Goal: Information Seeking & Learning: Learn about a topic

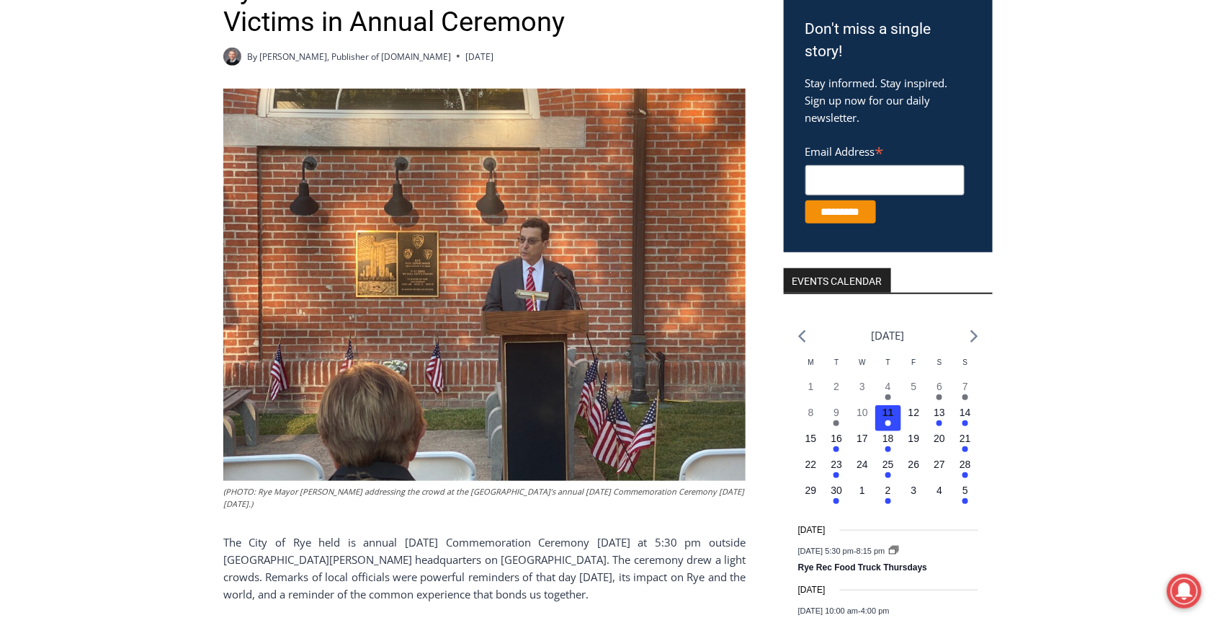
scroll to position [288, 0]
click at [421, 278] on img at bounding box center [484, 285] width 522 height 392
click at [424, 274] on img at bounding box center [484, 285] width 522 height 392
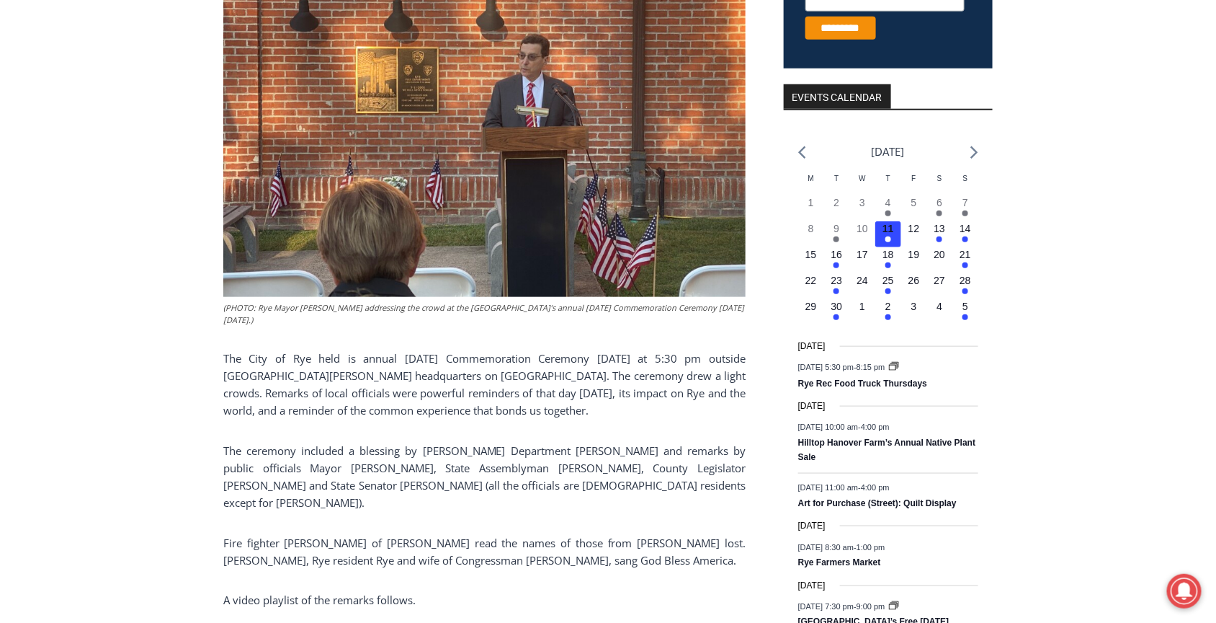
scroll to position [576, 0]
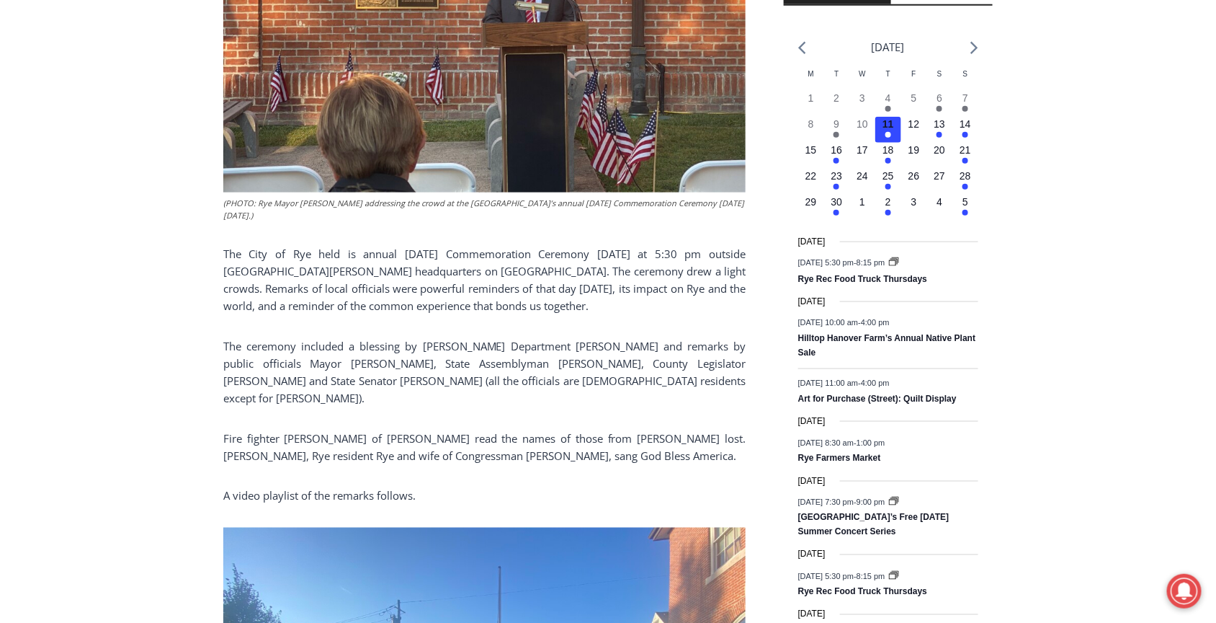
click at [545, 311] on p "The City of Rye held is annual [DATE] Commemoration Ceremony [DATE] at 5:30 pm …" at bounding box center [484, 279] width 522 height 69
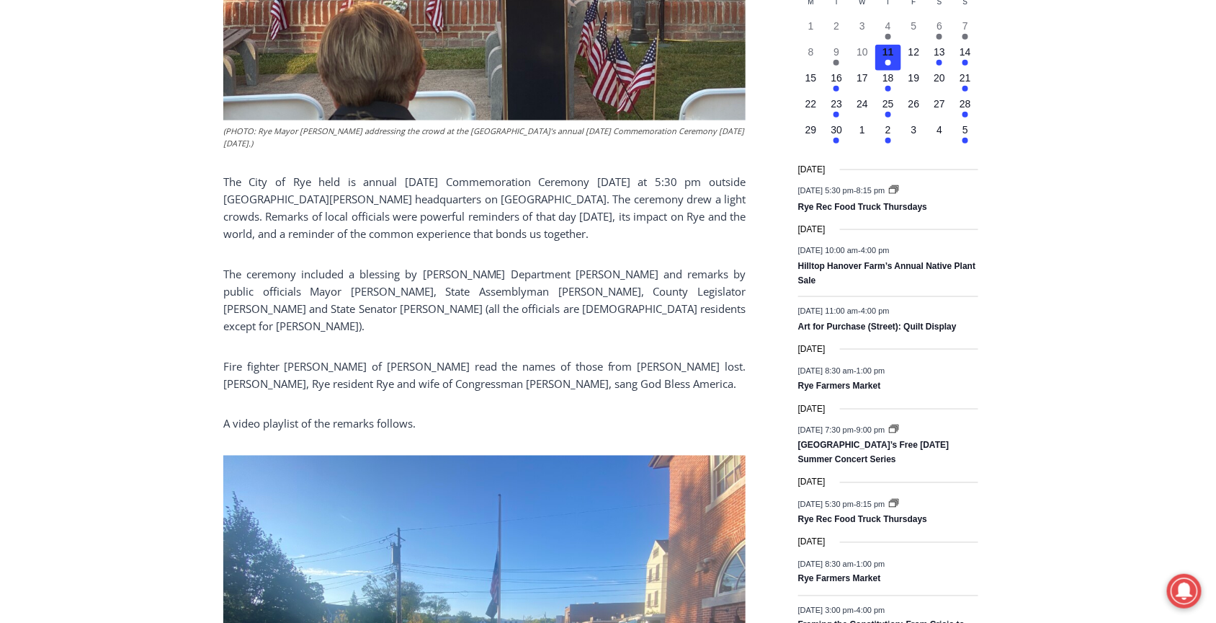
click at [677, 308] on p "The ceremony included a blessing by [PERSON_NAME] Department [PERSON_NAME] and …" at bounding box center [484, 299] width 522 height 69
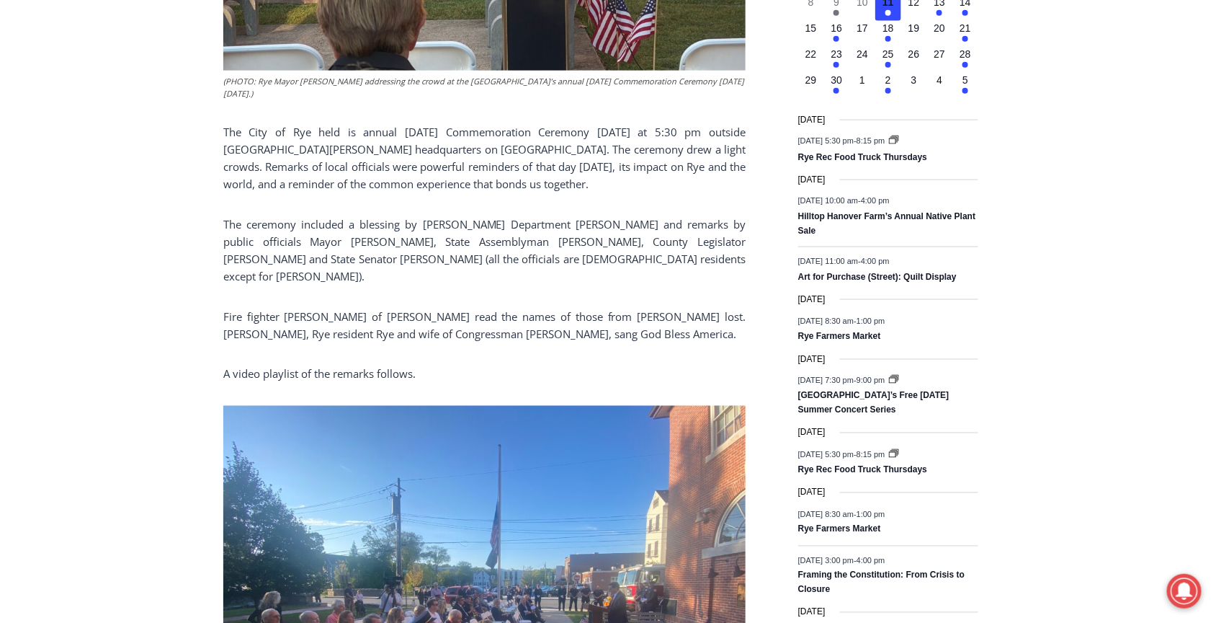
scroll to position [721, 0]
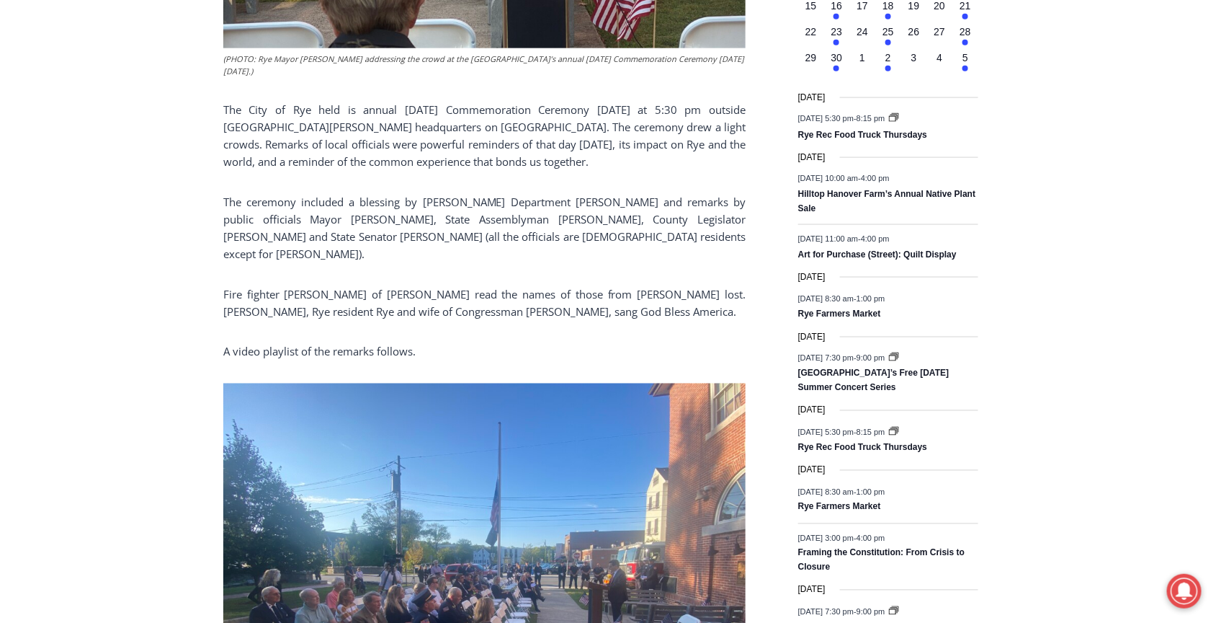
click at [610, 293] on p "Fire fighter [PERSON_NAME] of [PERSON_NAME] read the names of those from [PERSO…" at bounding box center [484, 302] width 522 height 35
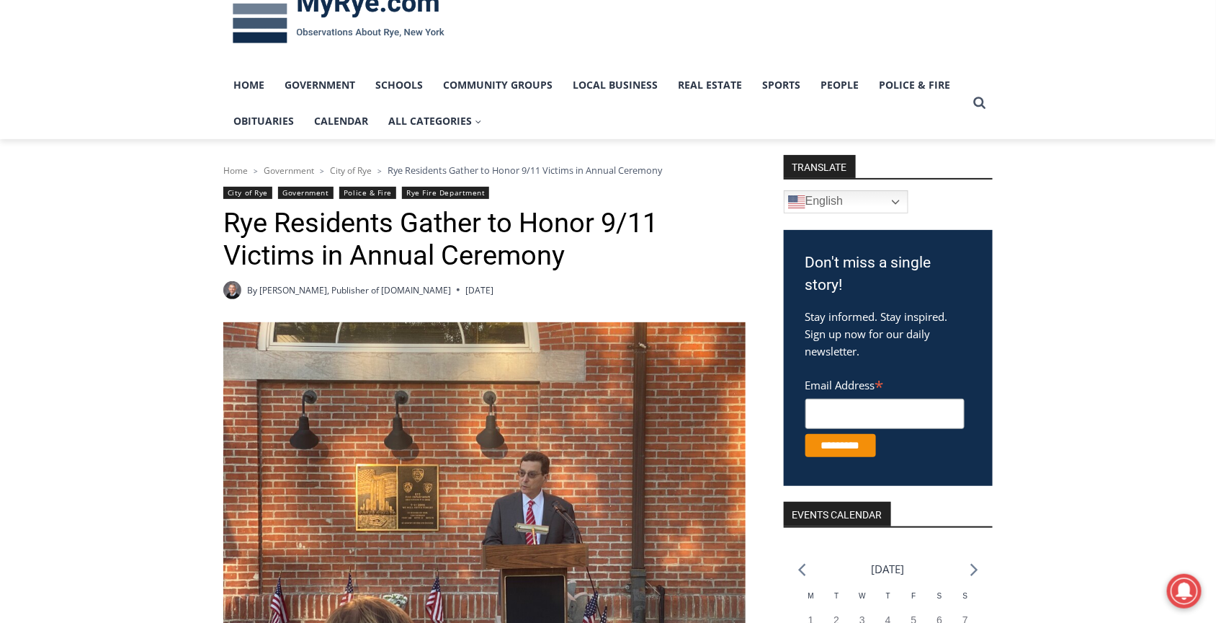
scroll to position [0, 0]
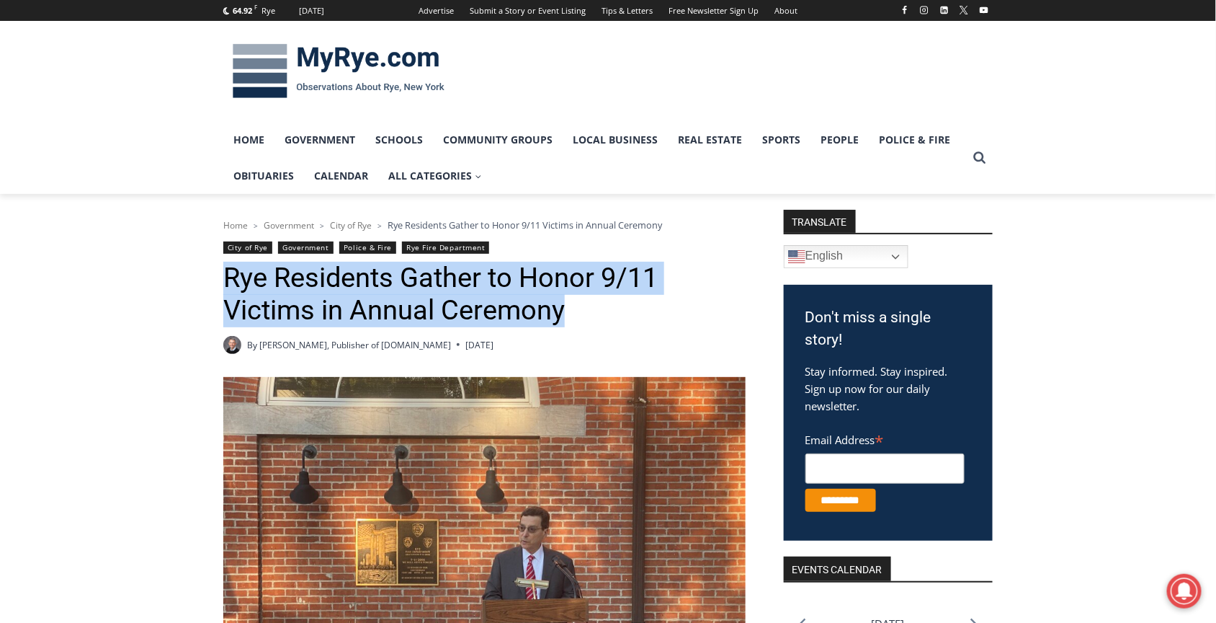
drag, startPoint x: 225, startPoint y: 277, endPoint x: 566, endPoint y: 309, distance: 342.3
click at [566, 309] on h1 "Rye Residents Gather to Honor 9/11 Victims in Annual Ceremony" at bounding box center [484, 295] width 522 height 66
copy h1 "Rye Residents Gather to Honor 9/11 Victims in Annual Ceremony"
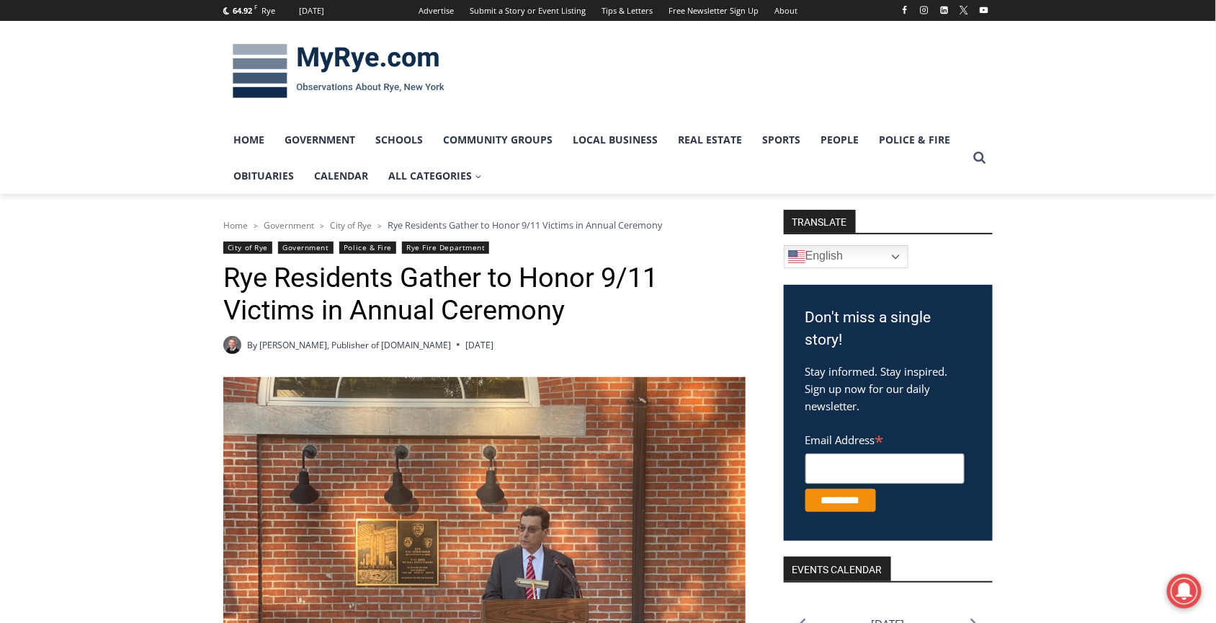
drag, startPoint x: 287, startPoint y: 9, endPoint x: 143, endPoint y: 154, distance: 204.3
click at [143, 154] on div "64.92 F Rye [DATE] Advertise Submit a Story or Event Listing Tips & Letters Fre…" at bounding box center [608, 97] width 1216 height 194
